Goal: Check status

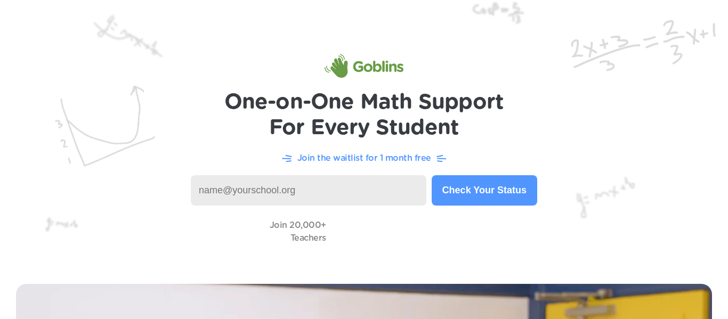
click at [352, 195] on input at bounding box center [309, 190] width 236 height 30
type input "[EMAIL_ADDRESS][DOMAIN_NAME]"
click at [495, 196] on button "Check Your Status" at bounding box center [485, 190] width 106 height 30
